Goal: Check status: Check status

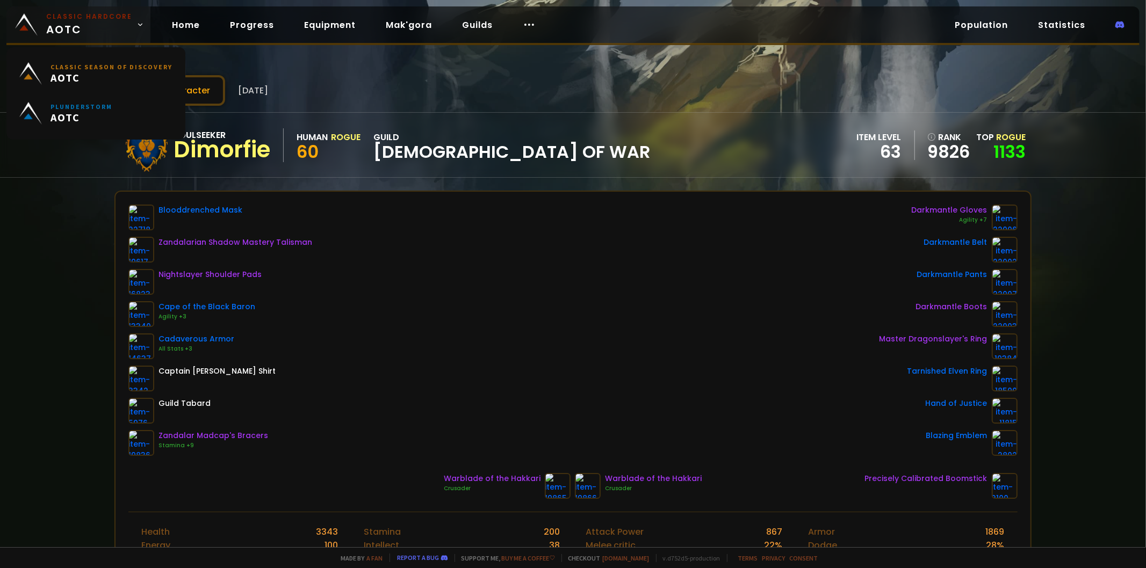
click at [53, 32] on span "Classic Hardcore AOTC" at bounding box center [89, 25] width 86 height 26
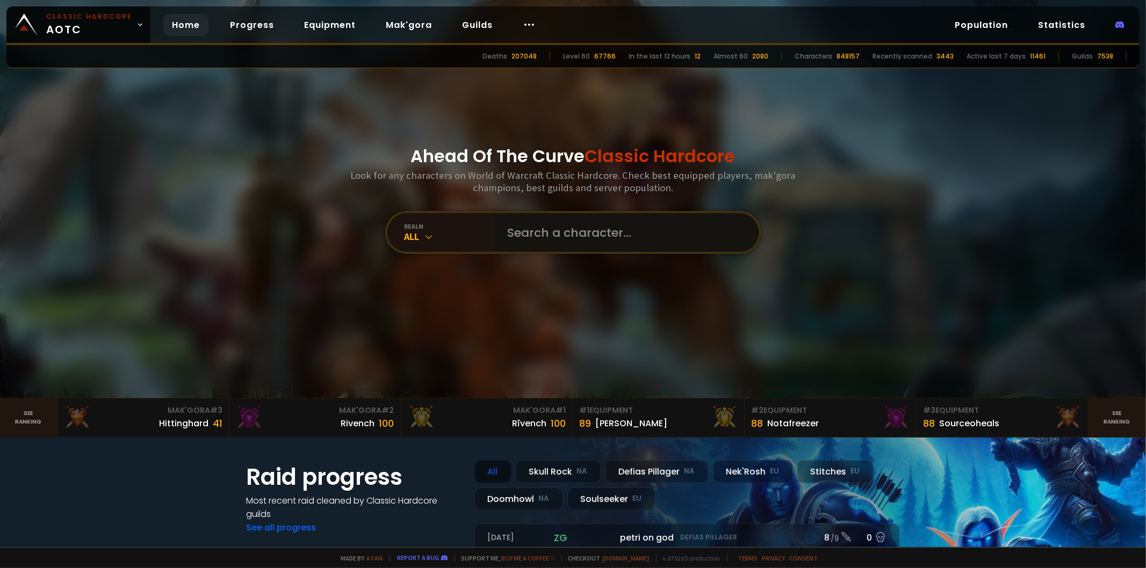
click at [557, 236] on input "text" at bounding box center [623, 232] width 245 height 39
paste input "diemorfie"
type input "diemorfie"
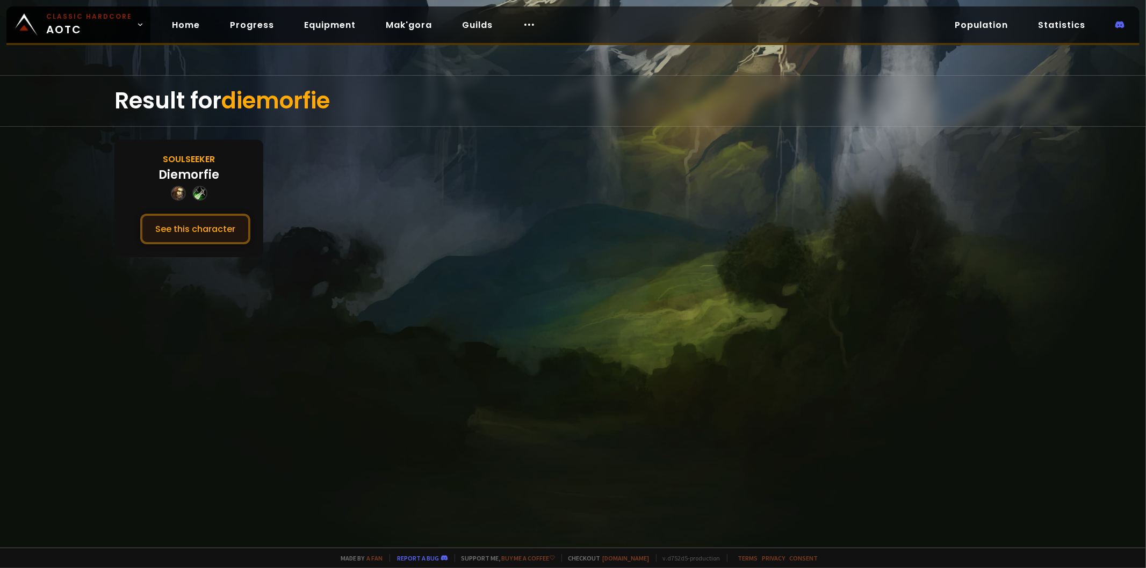
click at [219, 231] on button "See this character" at bounding box center [195, 229] width 110 height 31
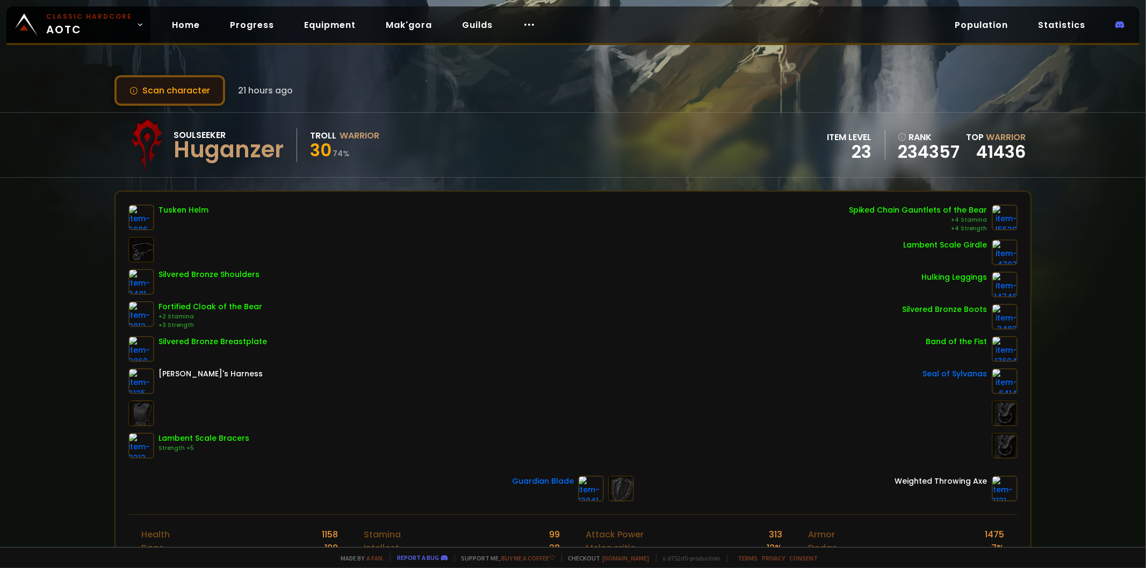
click at [218, 95] on button "Scan character" at bounding box center [169, 90] width 111 height 31
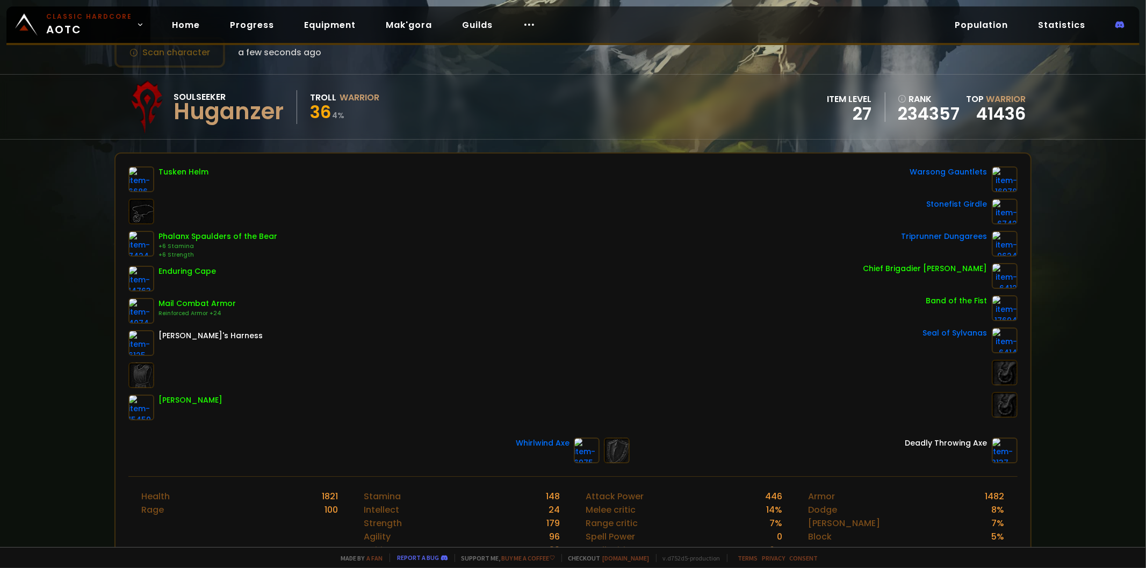
scroll to position [60, 0]
